Goal: Task Accomplishment & Management: Manage account settings

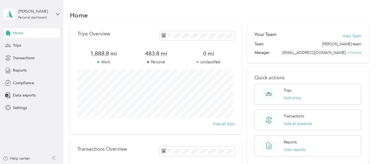
click at [56, 10] on div "[PERSON_NAME] Personal dashboard" at bounding box center [31, 14] width 56 height 19
click at [24, 129] on aside "[PERSON_NAME] Personal dashboard Home Trips Transactions Reports Compliance Dat…" at bounding box center [31, 82] width 63 height 164
click at [33, 45] on div "Trips" at bounding box center [31, 46] width 56 height 10
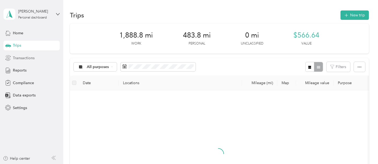
click at [29, 60] on span "Transactions" at bounding box center [24, 58] width 22 height 6
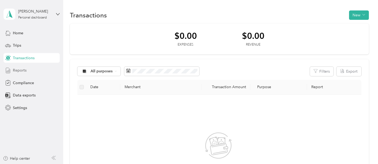
click at [27, 70] on div "Reports" at bounding box center [31, 71] width 56 height 10
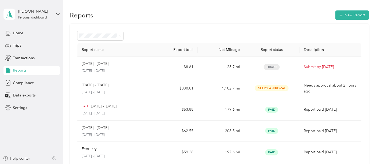
click at [104, 63] on div "Needs approval" at bounding box center [100, 63] width 38 height 6
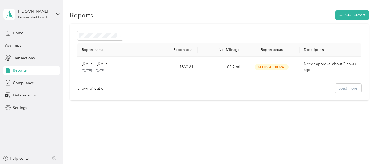
click at [108, 46] on li "All Reports" at bounding box center [100, 42] width 46 height 9
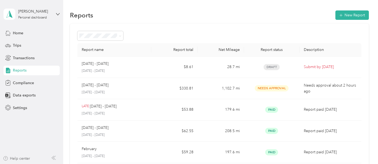
click at [25, 158] on div "Help center" at bounding box center [16, 158] width 27 height 6
click at [58, 13] on icon at bounding box center [58, 14] width 4 height 4
click at [138, 9] on div "Reports New Report Report name Report total Net Mileage Report status Descripti…" at bounding box center [219, 118] width 312 height 236
click at [55, 15] on div "[PERSON_NAME] Personal dashboard" at bounding box center [31, 14] width 56 height 19
click at [58, 14] on icon at bounding box center [58, 14] width 4 height 4
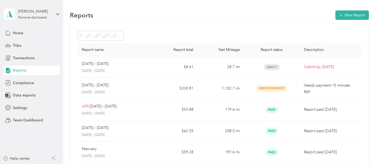
click at [55, 13] on div "[PERSON_NAME] Personal dashboard" at bounding box center [31, 14] width 56 height 19
click at [33, 45] on div "Team dashboard" at bounding box center [59, 40] width 105 height 9
